Goal: Complete application form

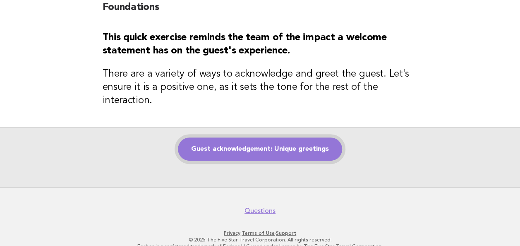
scroll to position [83, 0]
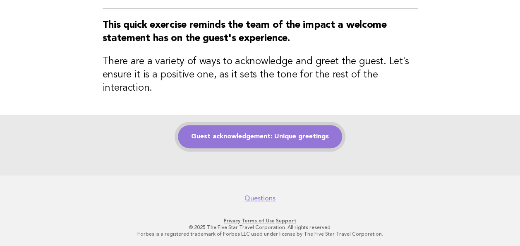
click at [247, 133] on link "Guest acknowledgement: Unique greetings" at bounding box center [260, 136] width 164 height 23
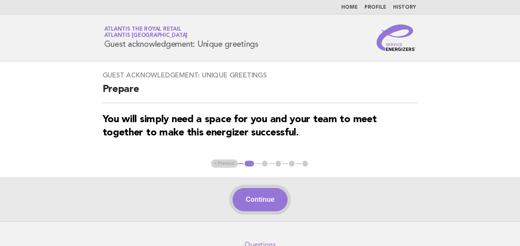
click at [271, 194] on button "Continue" at bounding box center [259, 199] width 55 height 23
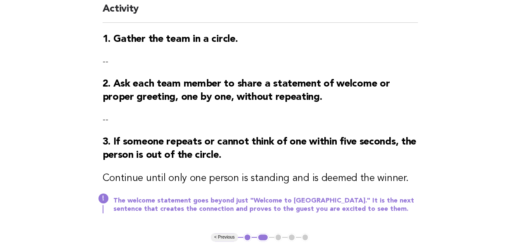
scroll to position [124, 0]
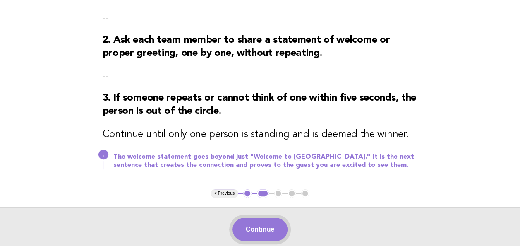
click at [269, 237] on button "Continue" at bounding box center [259, 228] width 55 height 23
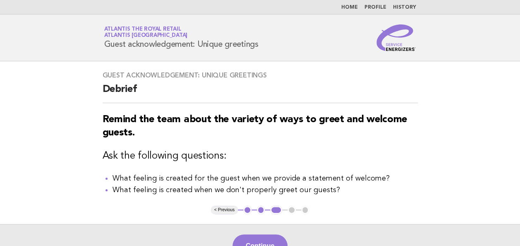
scroll to position [41, 0]
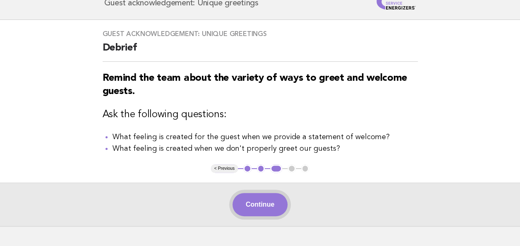
click at [260, 196] on button "Continue" at bounding box center [259, 204] width 55 height 23
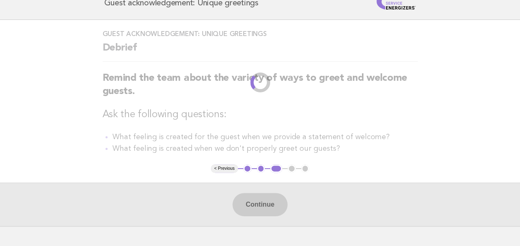
scroll to position [0, 0]
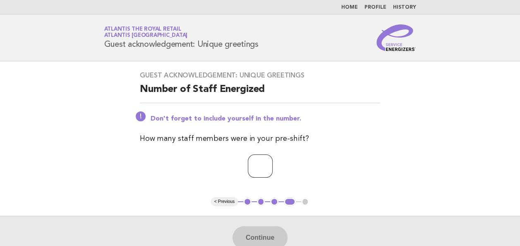
click at [264, 158] on input "number" at bounding box center [260, 165] width 25 height 23
type input "*"
click at [264, 227] on button "Continue" at bounding box center [259, 237] width 55 height 23
